Goal: Transaction & Acquisition: Purchase product/service

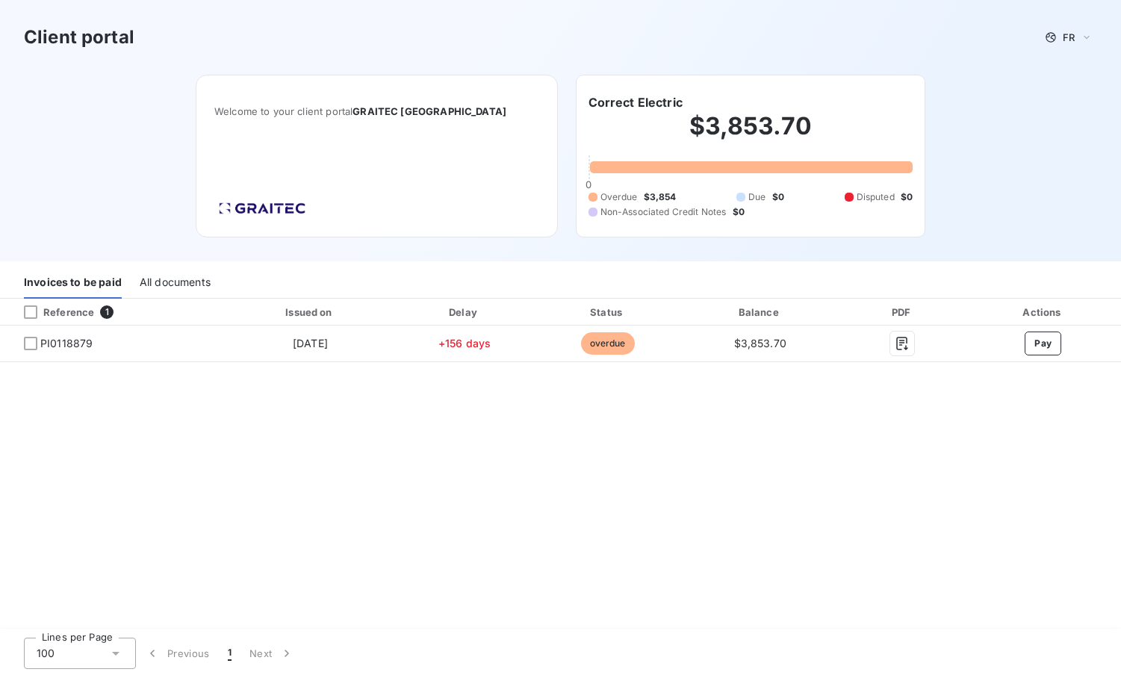
click at [957, 105] on div "Client portal FR Welcome to your client portal GRAITEC [GEOGRAPHIC_DATA] Correc…" at bounding box center [560, 130] width 1121 height 261
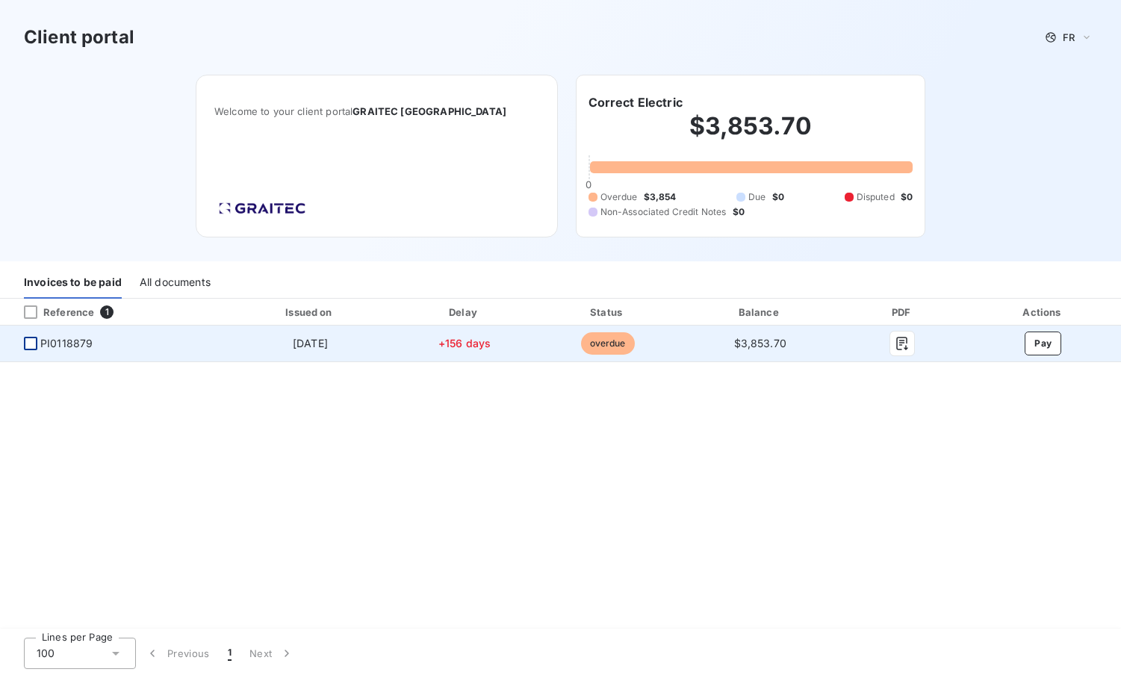
click at [30, 344] on div at bounding box center [30, 343] width 13 height 13
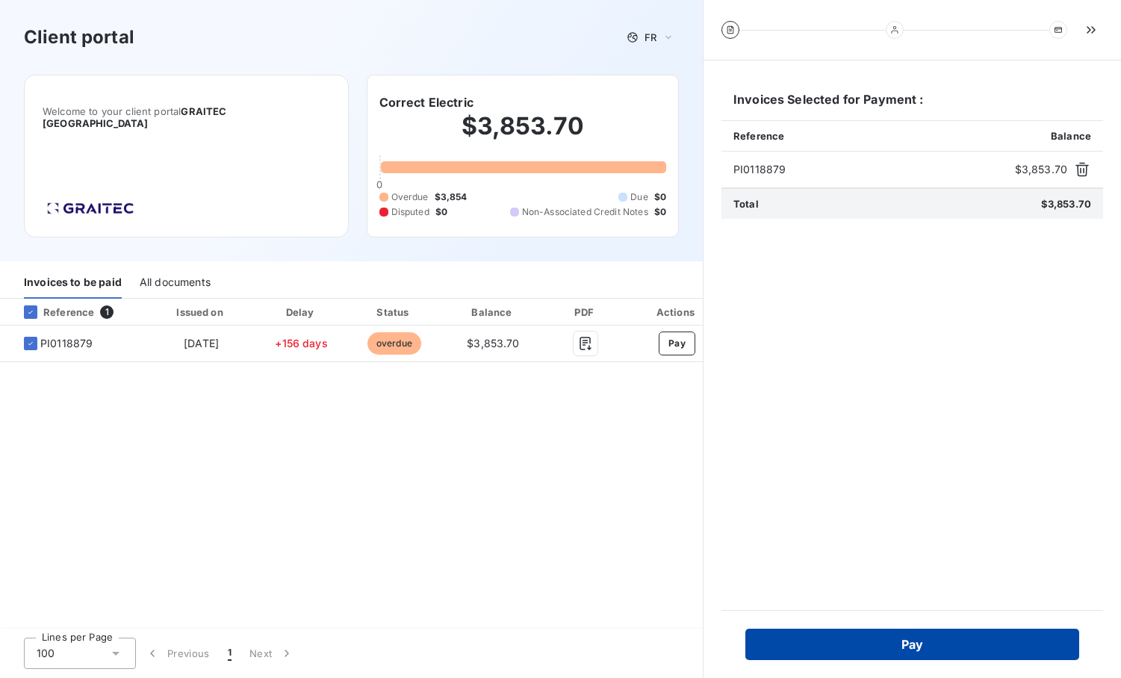
click at [885, 642] on button "Pay" at bounding box center [912, 644] width 334 height 31
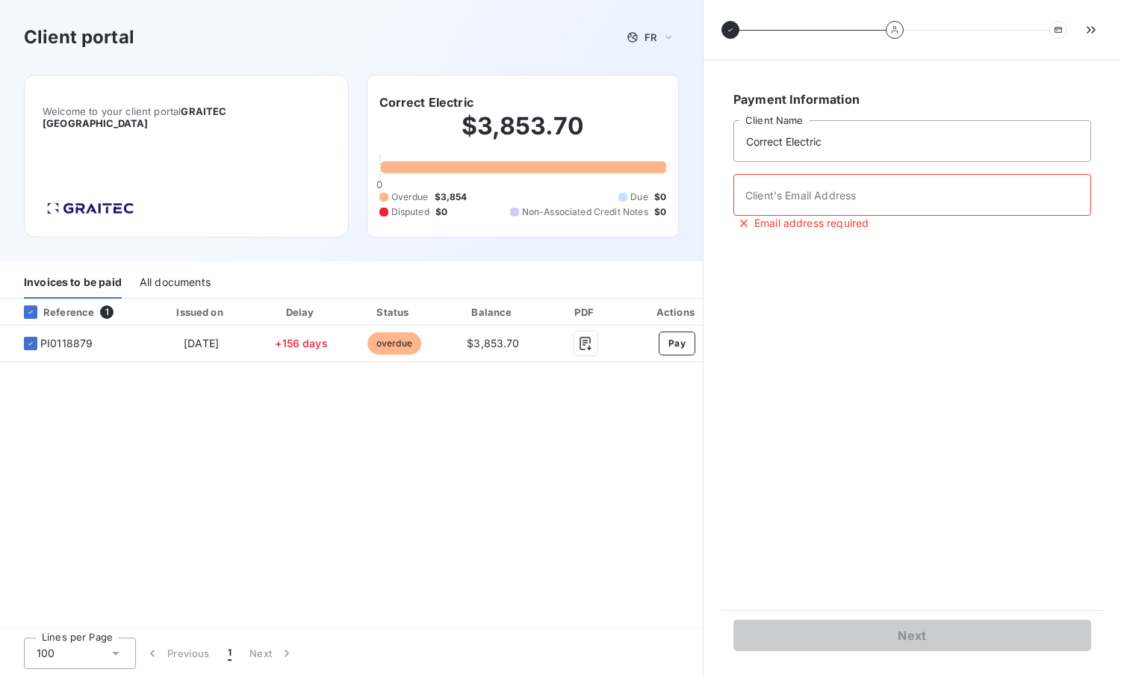
click at [678, 487] on div "Reference 1 Issued on Delay Status Balance PDF Actions PI0118879 [DATE] +156 da…" at bounding box center [351, 465] width 703 height 332
click at [603, 485] on div "Reference 1 Issued on Delay Status Balance PDF Actions PI0118879 [DATE] +156 da…" at bounding box center [351, 465] width 703 height 332
click at [729, 28] on icon at bounding box center [730, 29] width 9 height 9
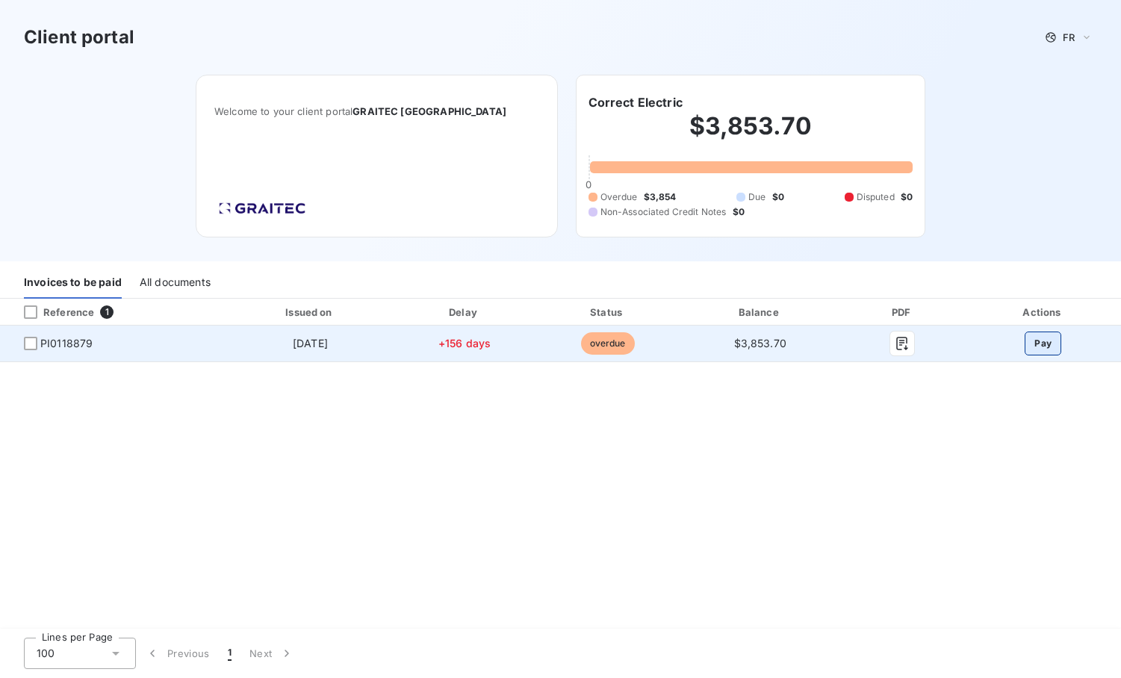
click at [1055, 341] on button "Pay" at bounding box center [1043, 344] width 37 height 24
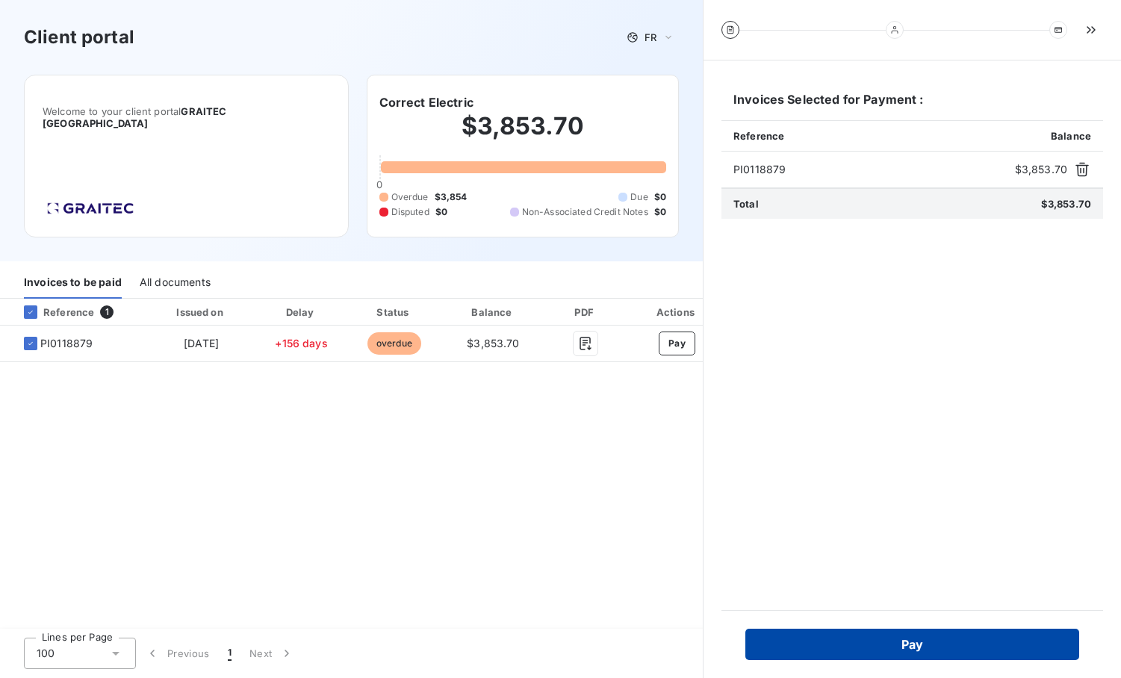
click at [940, 649] on button "Pay" at bounding box center [912, 644] width 334 height 31
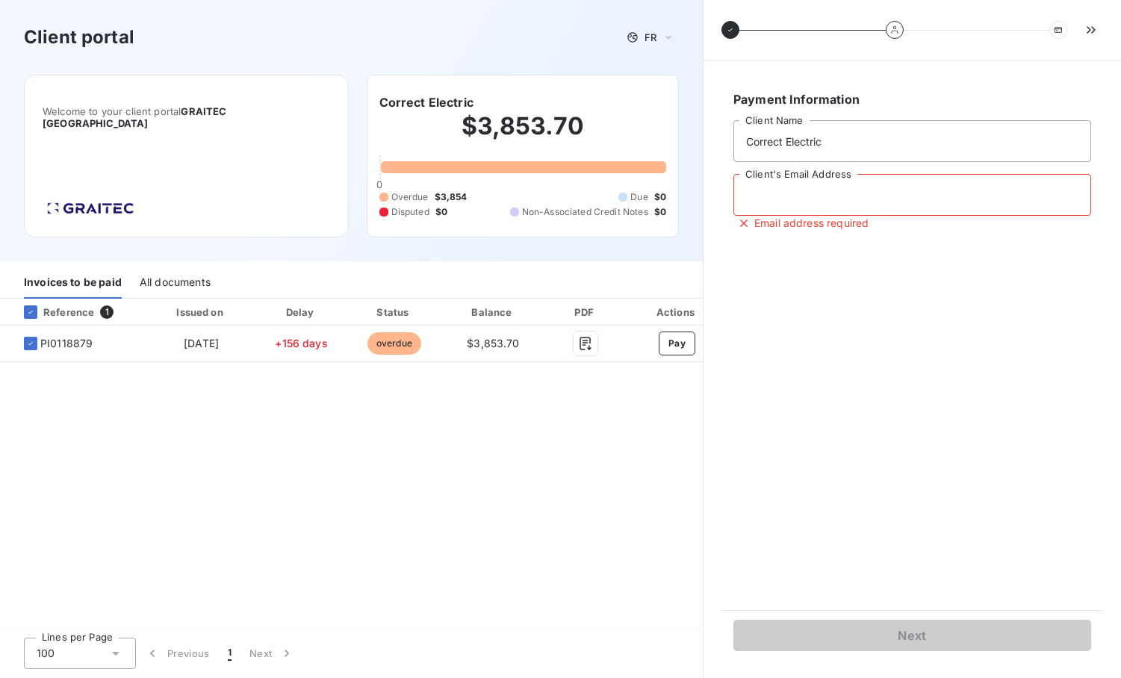
click at [801, 204] on input "Client's Email Address" at bounding box center [912, 195] width 358 height 42
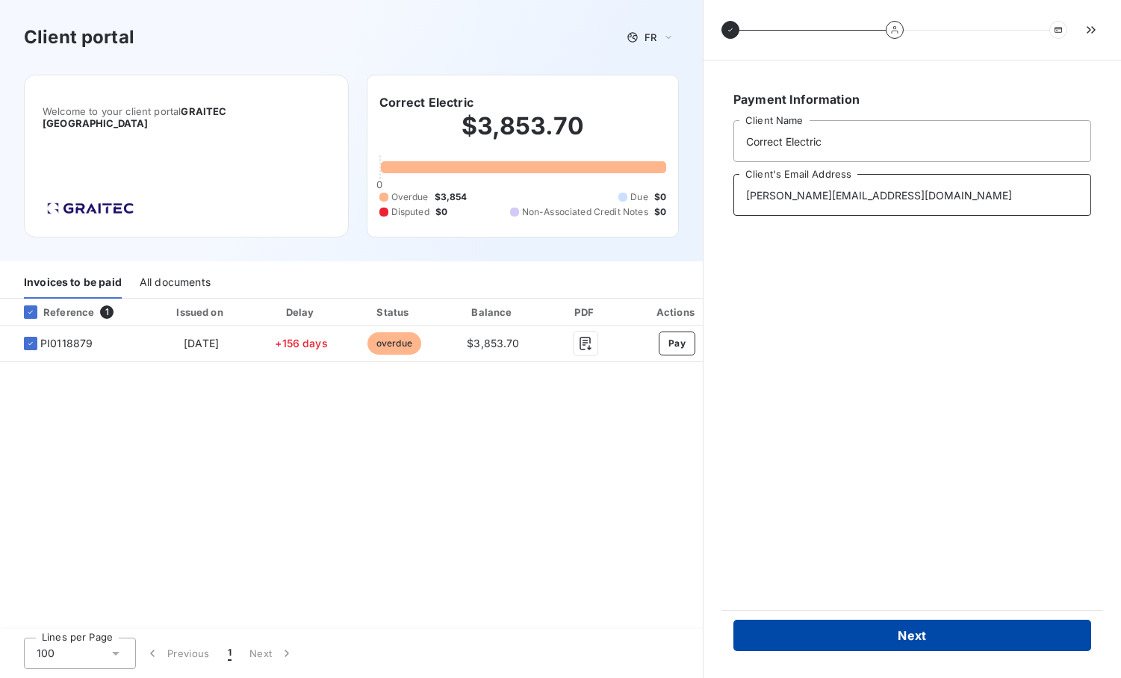
type input "[PERSON_NAME][EMAIL_ADDRESS][DOMAIN_NAME]"
click at [935, 632] on button "Next" at bounding box center [912, 635] width 358 height 31
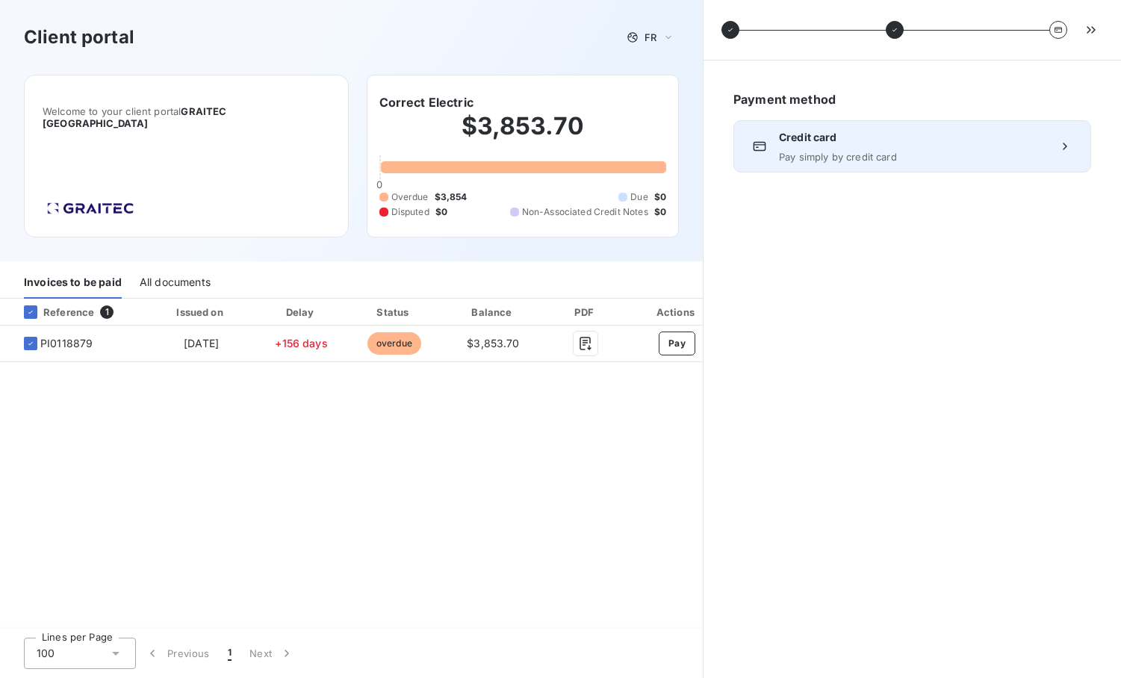
click at [888, 158] on span "Pay simply by credit card" at bounding box center [912, 157] width 267 height 12
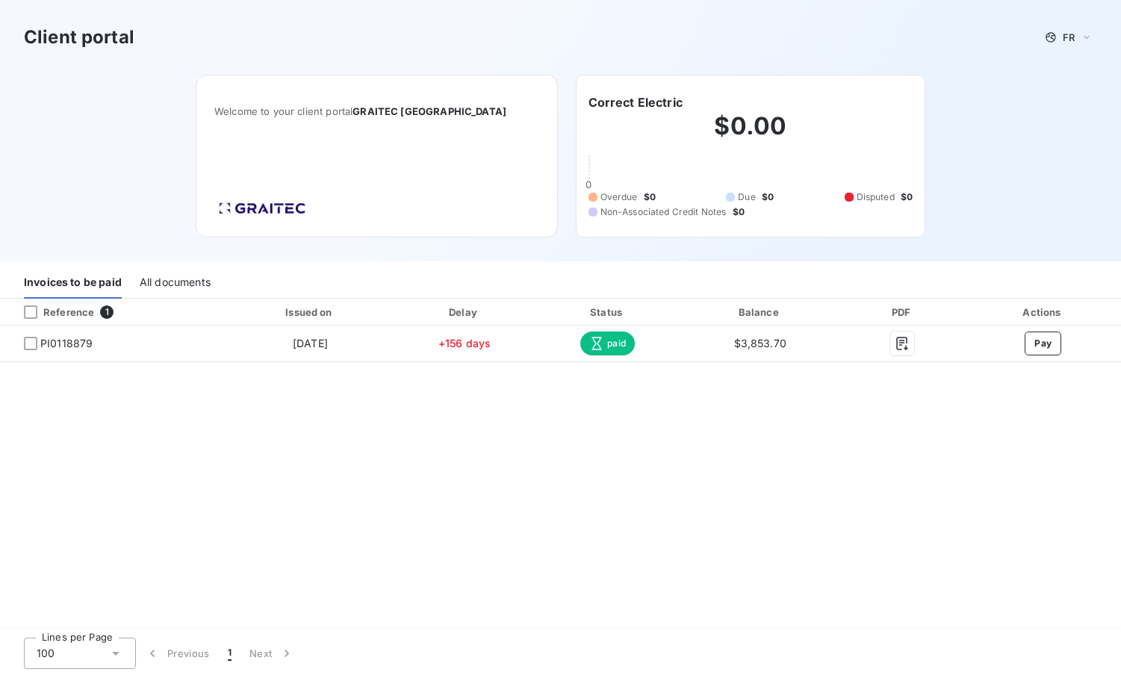
click at [686, 450] on div "Reference 1 Issued on Delay Status Balance PDF Actions PI0118879 [DATE] +156 da…" at bounding box center [560, 465] width 1121 height 332
click at [727, 519] on div "Reference 1 Issued on Delay Status Balance PDF Actions PI0118879 [DATE] +156 da…" at bounding box center [560, 465] width 1121 height 332
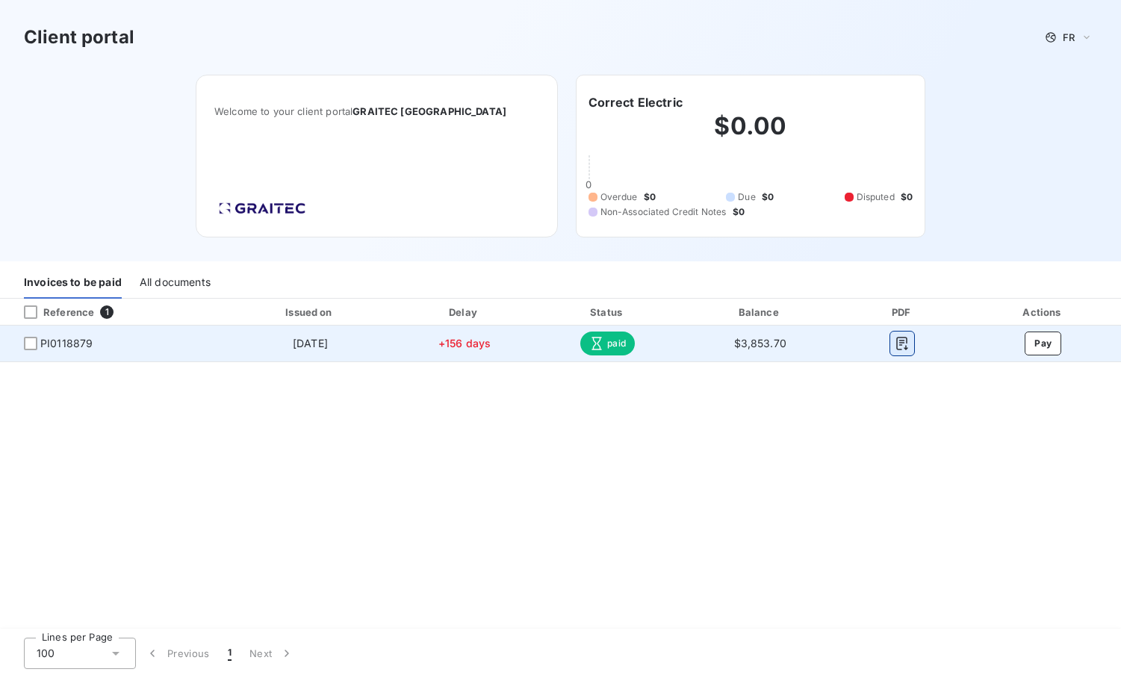
click at [899, 342] on icon "button" at bounding box center [902, 343] width 15 height 15
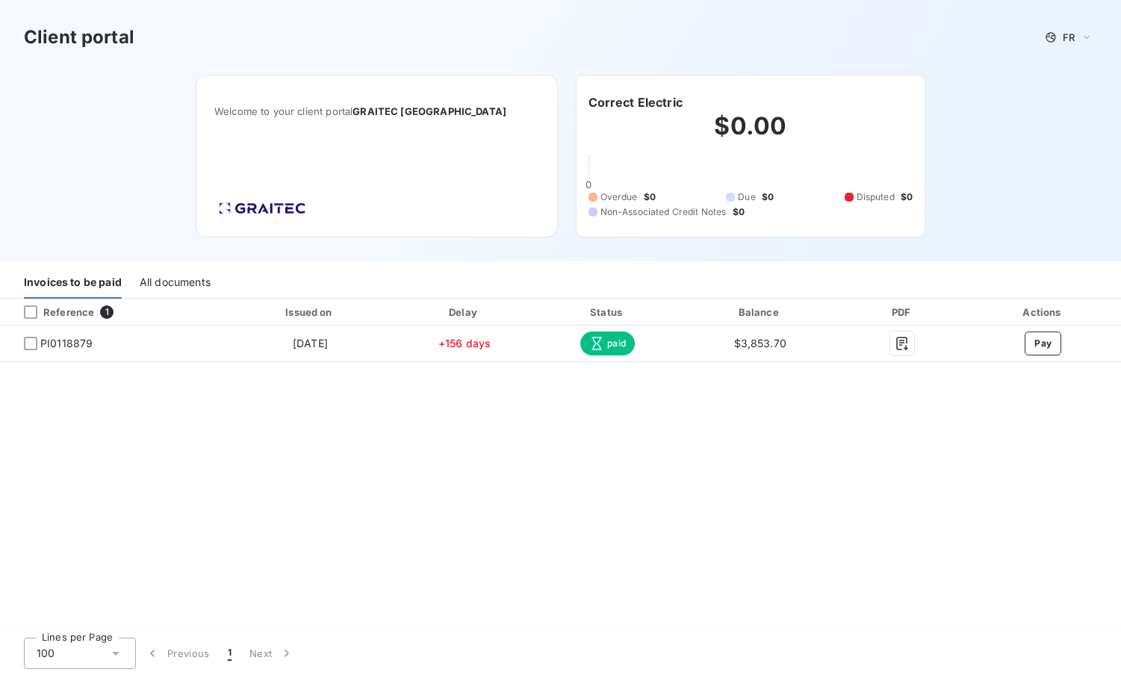
click at [431, 440] on div "Reference 1 Issued on Delay Status Balance PDF Actions PI0118879 Apr 6, 2025 +1…" at bounding box center [560, 465] width 1121 height 332
